Goal: Task Accomplishment & Management: Manage account settings

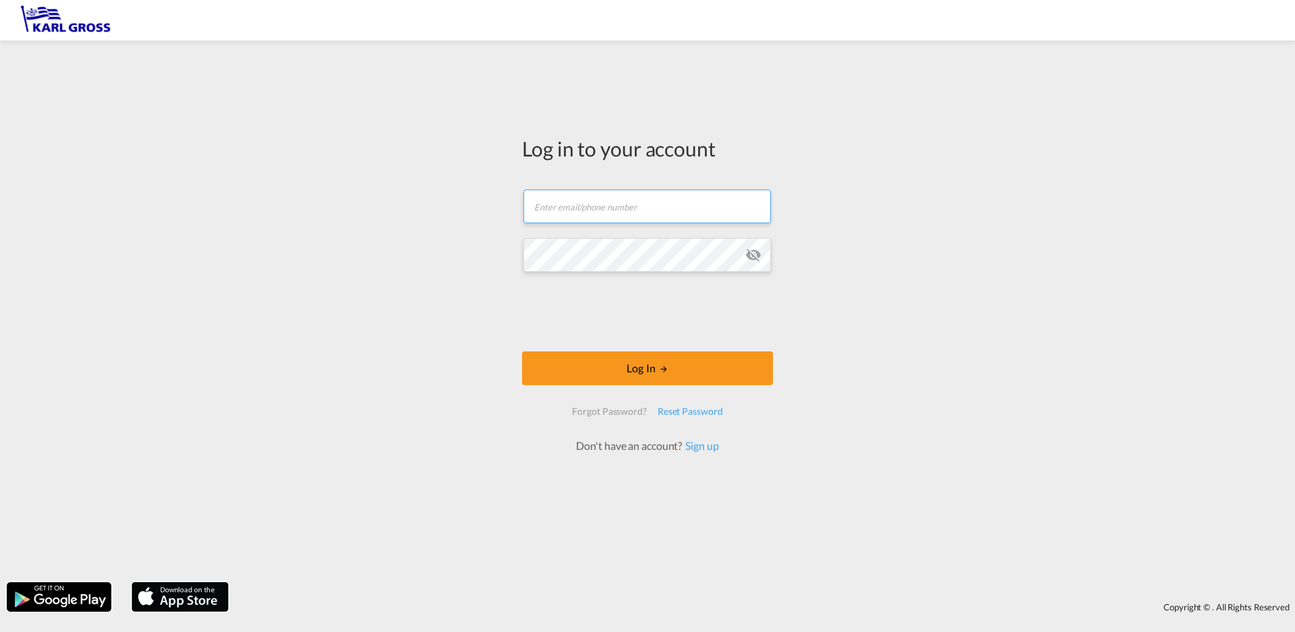
type input "[PERSON_NAME][EMAIL_ADDRESS][DOMAIN_NAME]"
click at [751, 284] on form "[PERSON_NAME][EMAIL_ADDRESS][DOMAIN_NAME] Email field is required Password fiel…" at bounding box center [647, 315] width 251 height 278
click at [754, 260] on md-icon "icon-eye-off" at bounding box center [753, 255] width 16 height 16
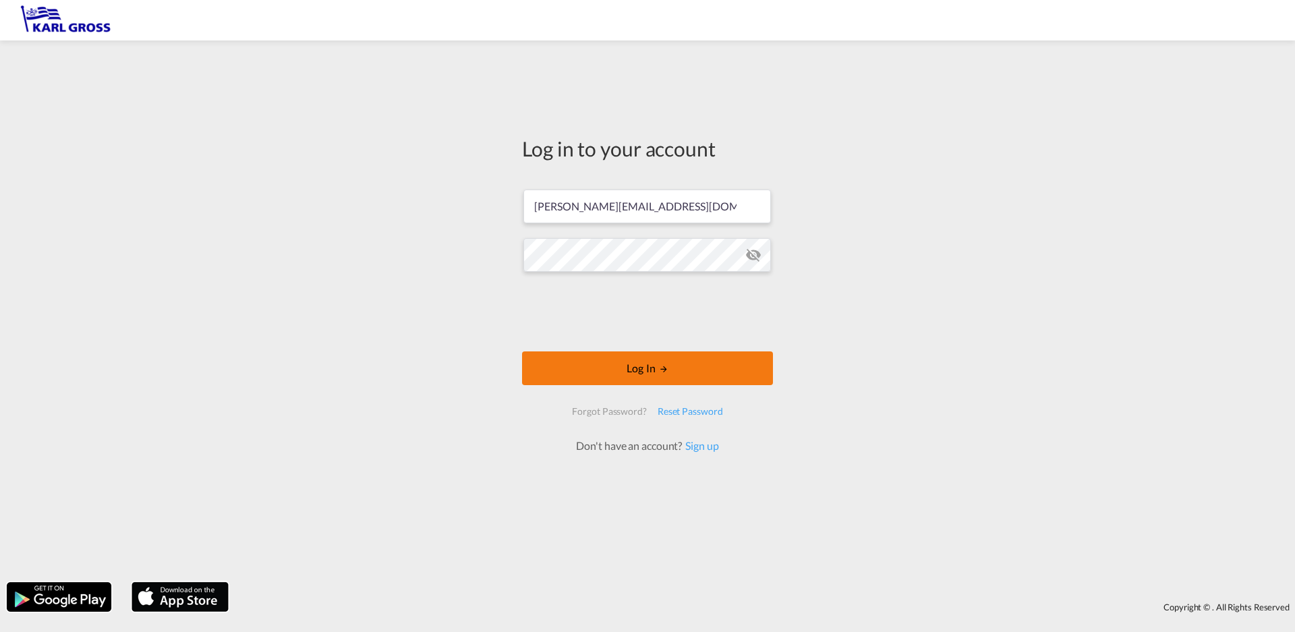
click at [696, 378] on button "Log In" at bounding box center [647, 368] width 251 height 34
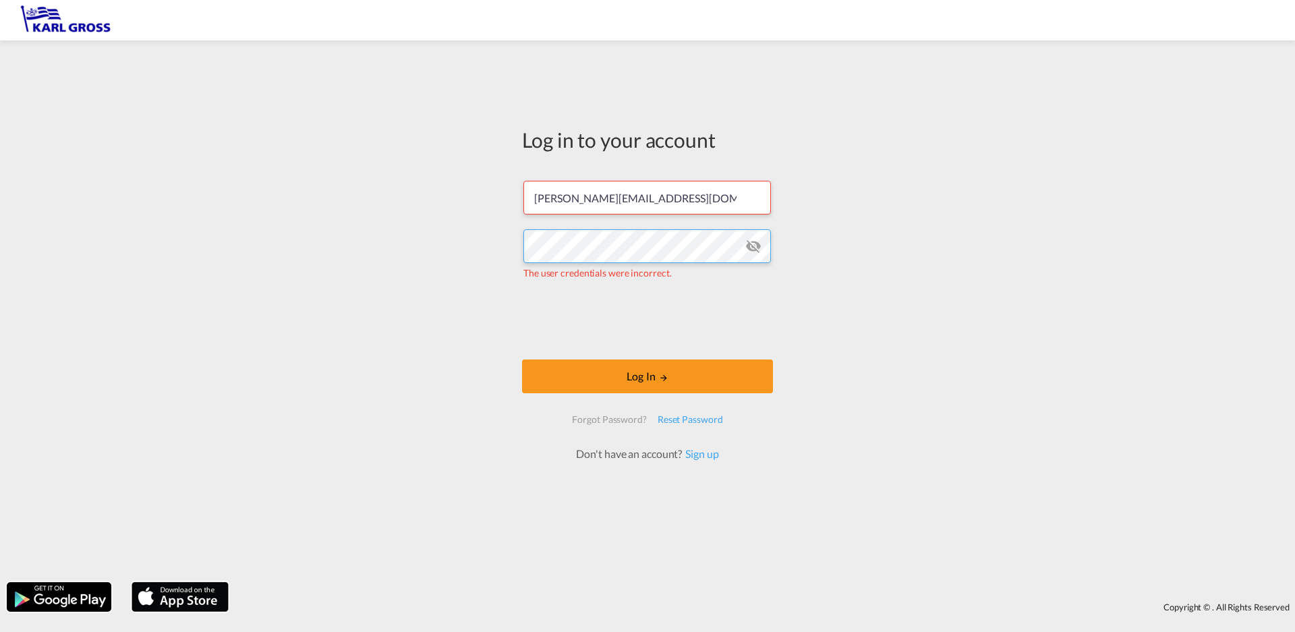
click at [488, 231] on div "Log in to your account [PERSON_NAME][EMAIL_ADDRESS][DOMAIN_NAME] The user crede…" at bounding box center [647, 311] width 1295 height 528
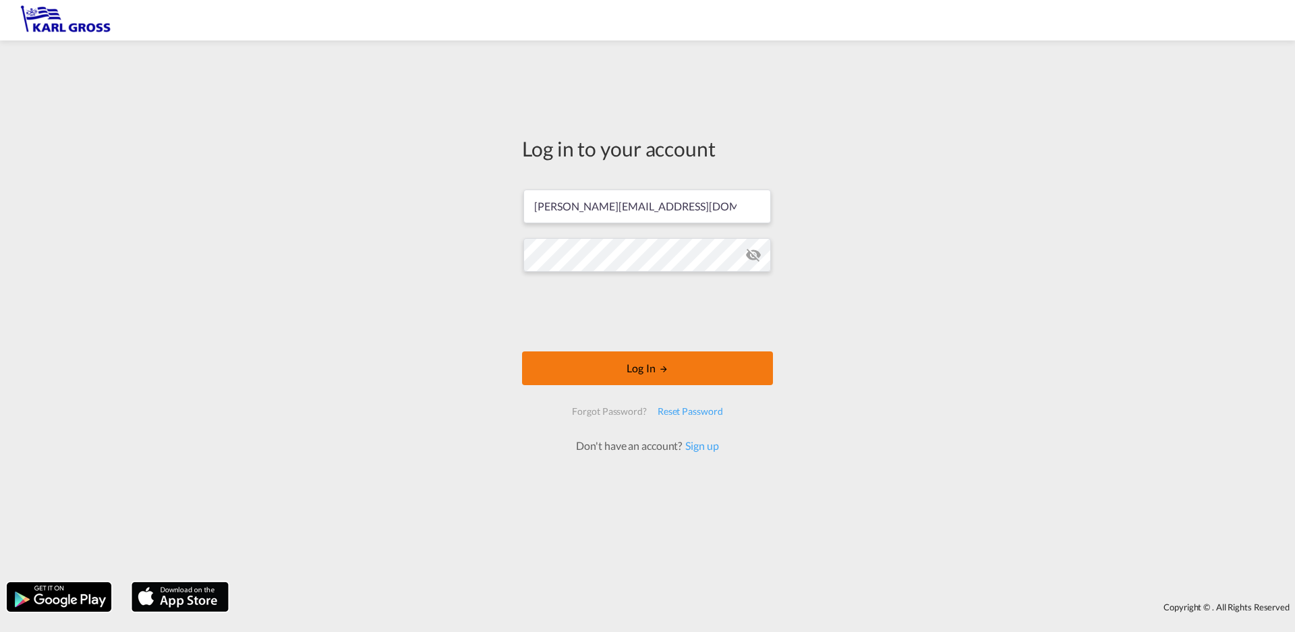
click at [681, 362] on button "Log In" at bounding box center [647, 368] width 251 height 34
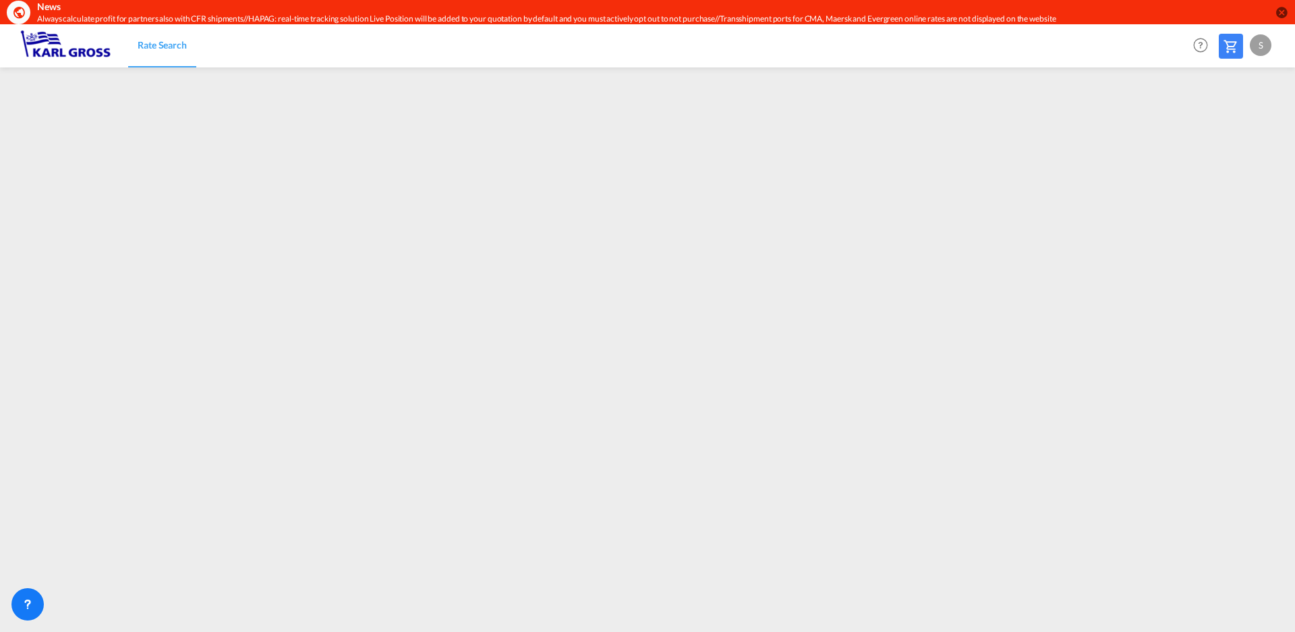
click at [1264, 47] on div "S" at bounding box center [1261, 45] width 22 height 22
click at [1241, 84] on button "My Profile" at bounding box center [1246, 83] width 88 height 27
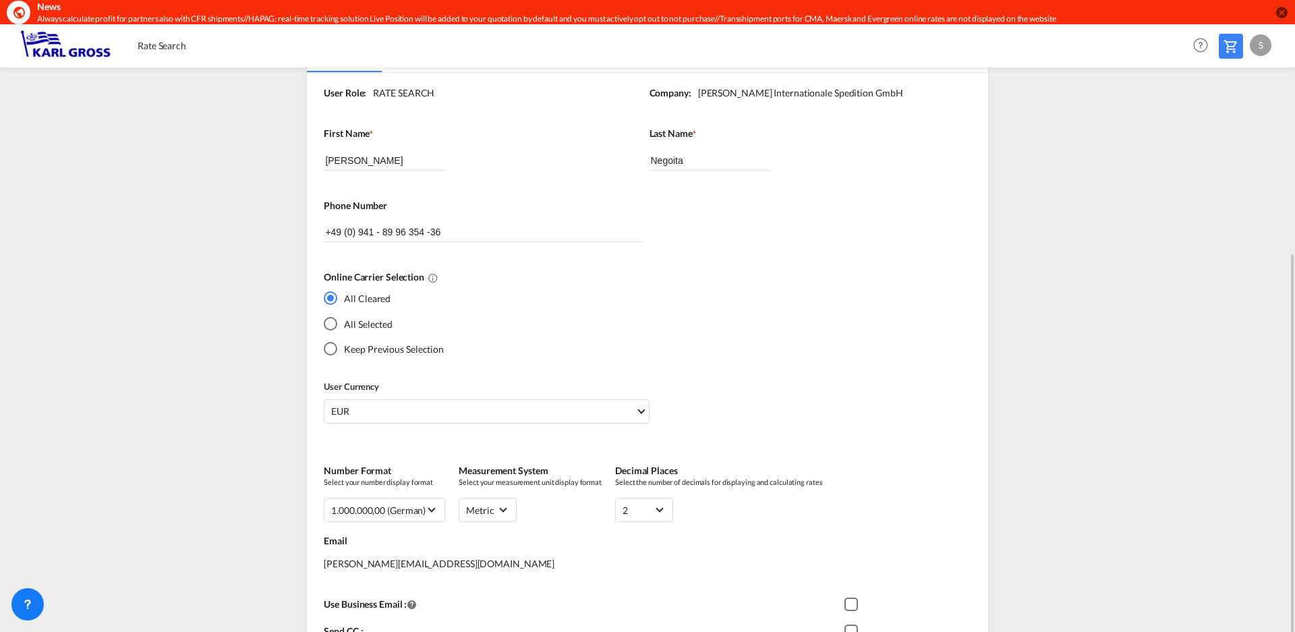
scroll to position [74, 0]
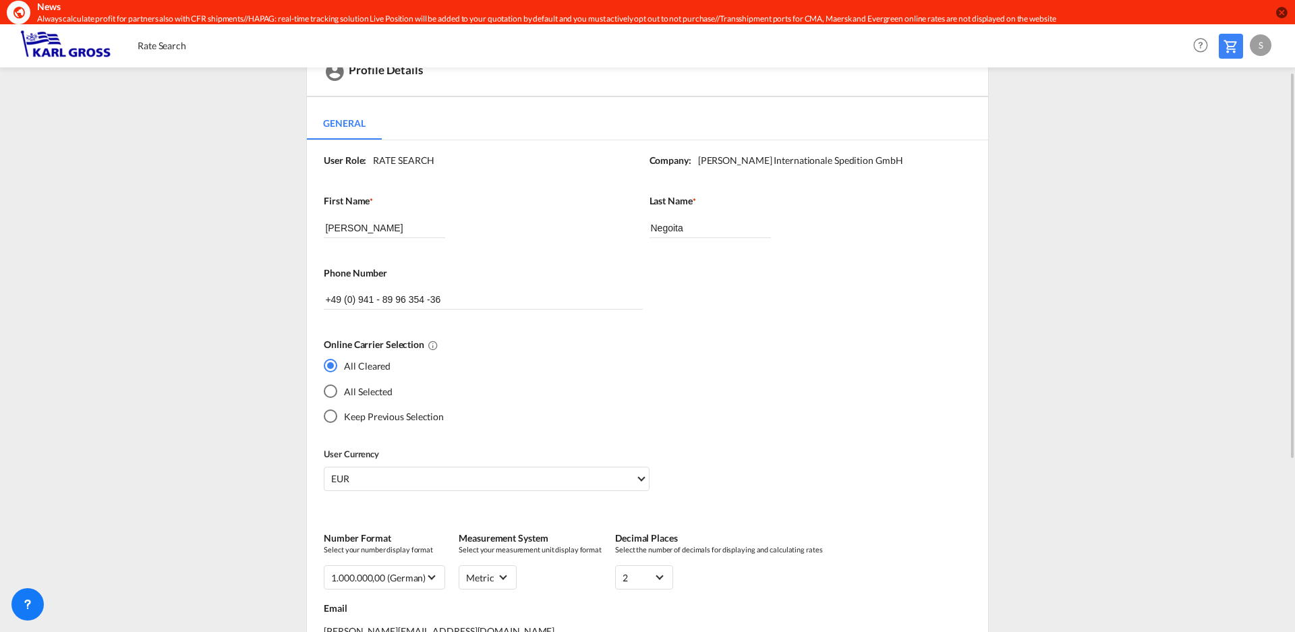
click at [1264, 42] on div "S" at bounding box center [1261, 45] width 22 height 22
click at [1233, 123] on button "Logout" at bounding box center [1246, 127] width 88 height 27
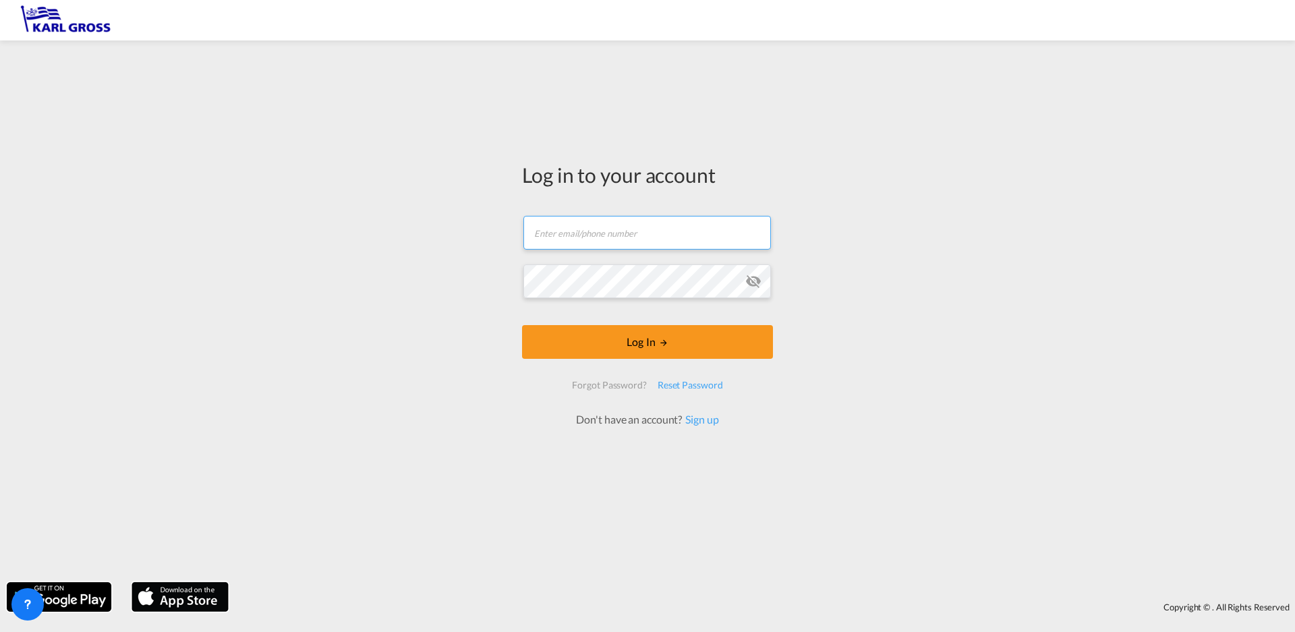
type input "[PERSON_NAME][EMAIL_ADDRESS][DOMAIN_NAME]"
click at [441, 260] on div "Log in to your account [PERSON_NAME][EMAIL_ADDRESS][DOMAIN_NAME] Log In Forgot …" at bounding box center [647, 311] width 1295 height 528
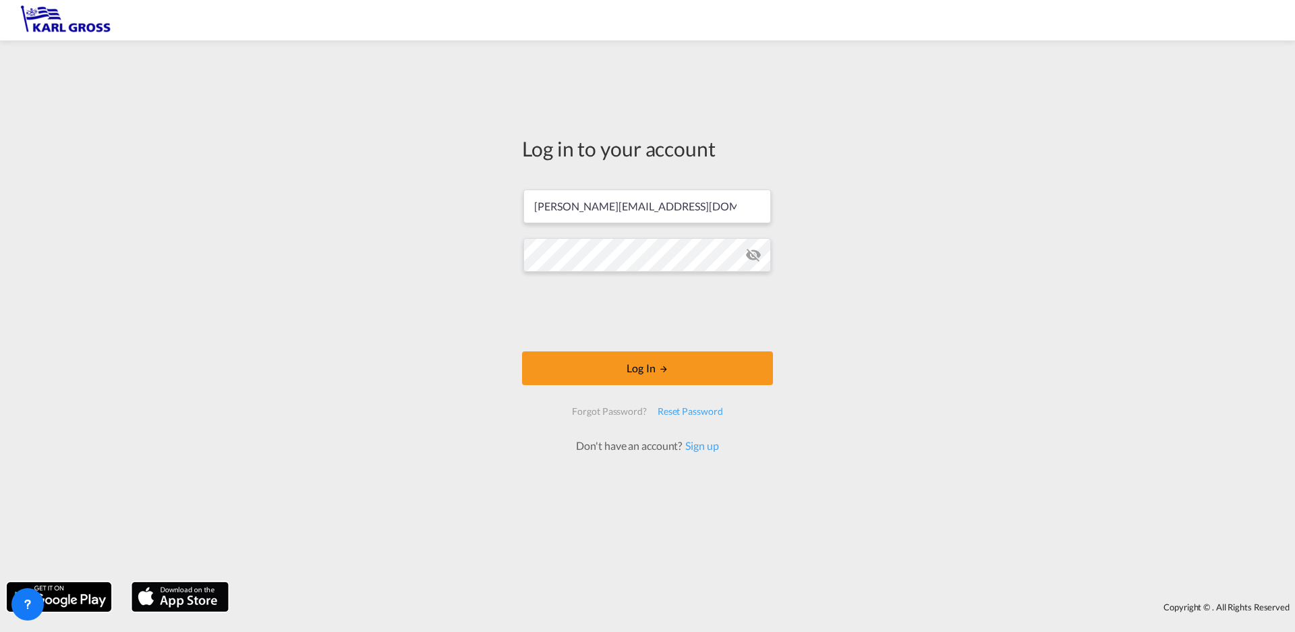
click at [750, 257] on md-icon "icon-eye-off" at bounding box center [753, 255] width 16 height 16
click at [627, 373] on button "Log In" at bounding box center [647, 368] width 251 height 34
